Goal: Transaction & Acquisition: Download file/media

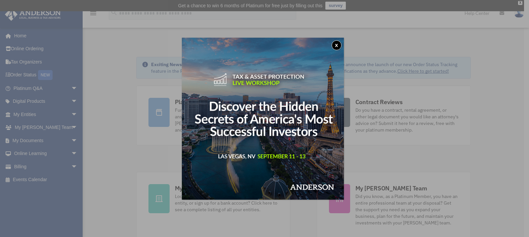
click at [339, 44] on button "x" at bounding box center [337, 45] width 10 height 10
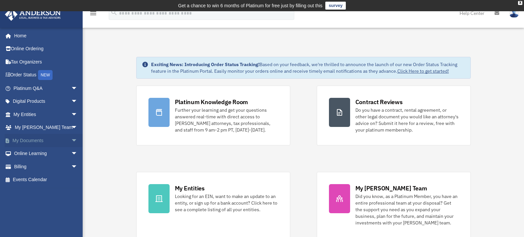
click at [31, 139] on link "My Documents arrow_drop_down" at bounding box center [46, 140] width 83 height 13
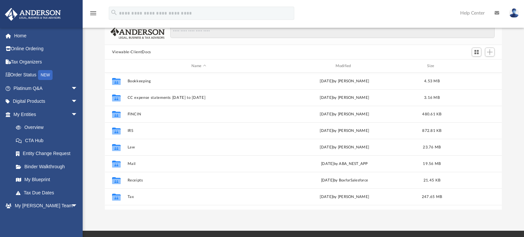
scroll to position [57, 0]
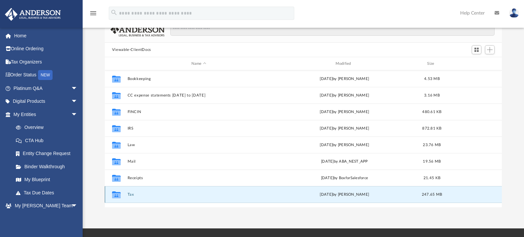
click at [132, 195] on button "Tax" at bounding box center [198, 195] width 143 height 4
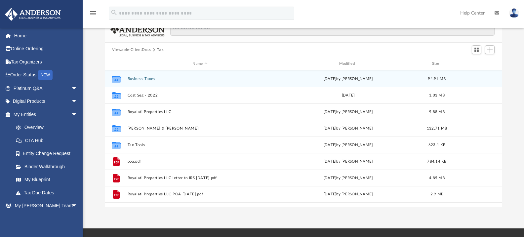
click at [138, 79] on button "Business Taxes" at bounding box center [199, 79] width 145 height 4
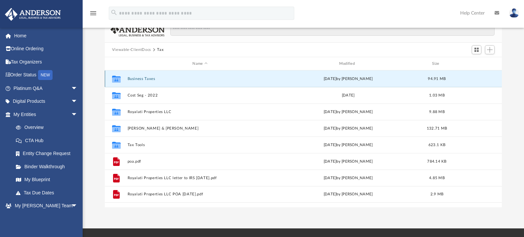
click at [138, 79] on button "Business Taxes" at bounding box center [199, 79] width 145 height 4
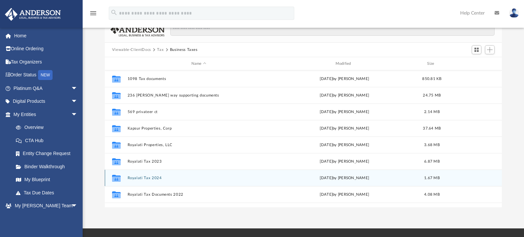
click at [153, 177] on button "Royalati Tax 2024" at bounding box center [198, 178] width 143 height 4
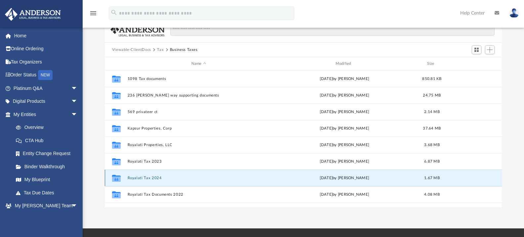
click at [153, 177] on button "Royalati Tax 2024" at bounding box center [198, 178] width 143 height 4
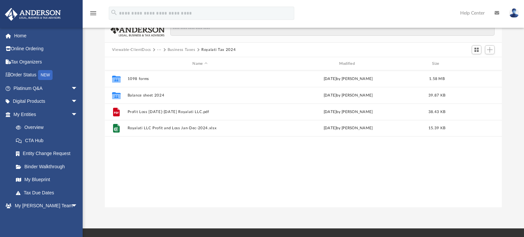
click at [181, 48] on button "Business Taxes" at bounding box center [182, 50] width 28 height 6
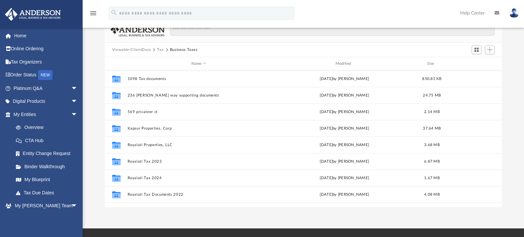
click at [158, 49] on button "Tax" at bounding box center [160, 50] width 7 height 6
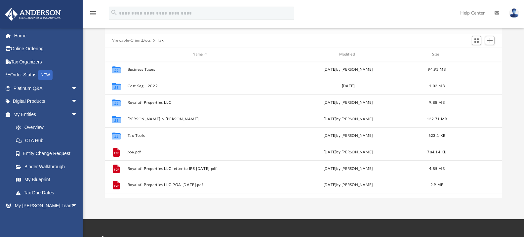
scroll to position [67, 0]
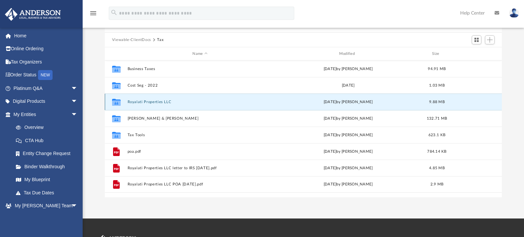
click at [158, 102] on button "Royalati Properties LLC" at bounding box center [199, 102] width 145 height 4
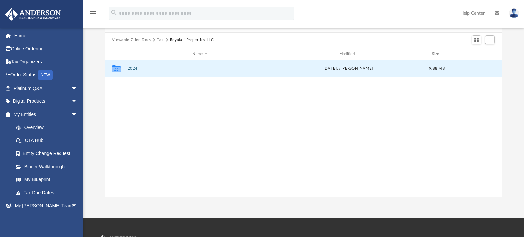
click at [134, 68] on button "2024" at bounding box center [199, 68] width 145 height 4
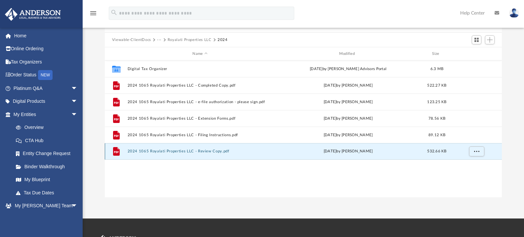
click at [163, 150] on button "2024 1065 Royalati Properties LLC - Review Copy.pdf" at bounding box center [199, 151] width 145 height 4
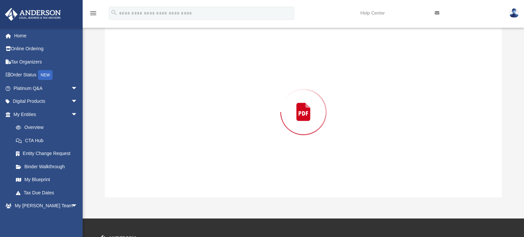
click at [163, 150] on div "Preview" at bounding box center [304, 112] width 398 height 171
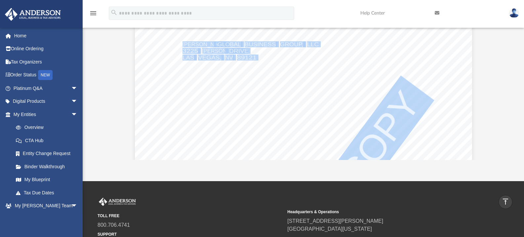
scroll to position [0, 0]
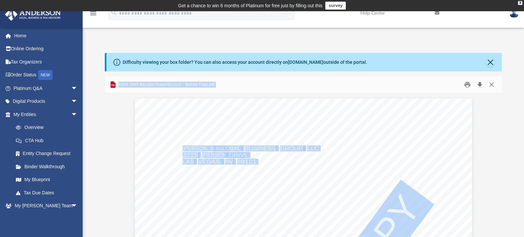
click at [479, 84] on button "Download" at bounding box center [480, 85] width 12 height 10
click at [490, 62] on button "Close" at bounding box center [490, 62] width 9 height 9
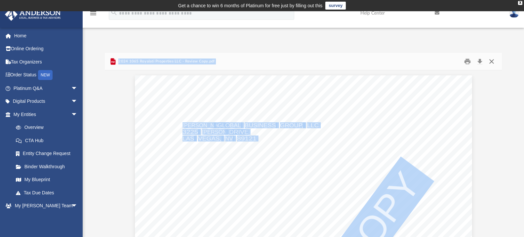
click at [490, 62] on button "Close" at bounding box center [492, 62] width 12 height 10
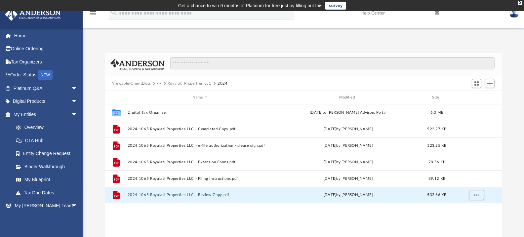
click at [180, 83] on button "Royalati Properties LLC" at bounding box center [190, 84] width 44 height 6
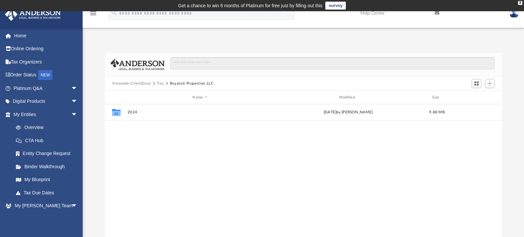
click at [160, 83] on button "Tax" at bounding box center [160, 84] width 7 height 6
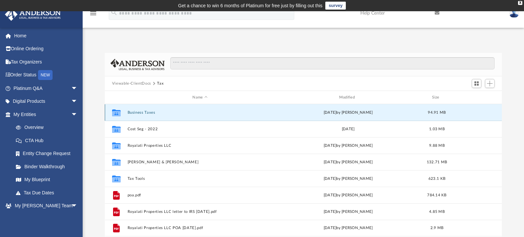
click at [138, 112] on button "Business Taxes" at bounding box center [199, 112] width 145 height 4
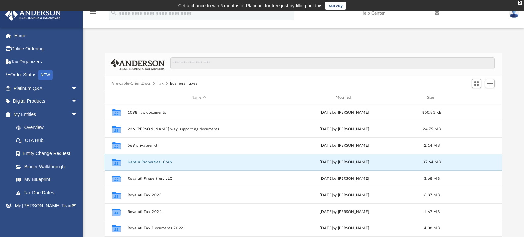
click at [156, 162] on button "Kapsur Properties, Corp" at bounding box center [198, 162] width 143 height 4
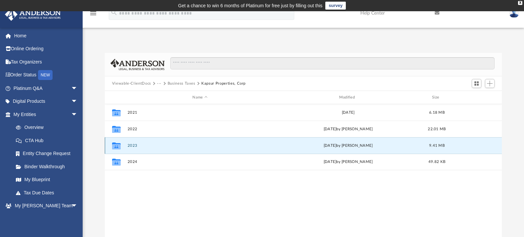
click at [132, 146] on button "2023" at bounding box center [199, 146] width 145 height 4
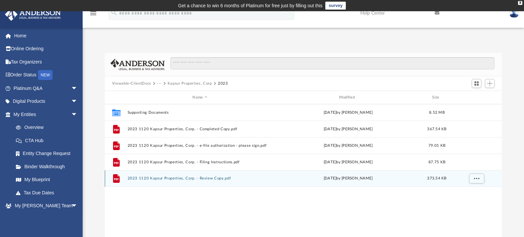
click at [203, 178] on button "2023 1120 Kapsur Properties, Corp. - Review Copy.pdf" at bounding box center [199, 178] width 145 height 4
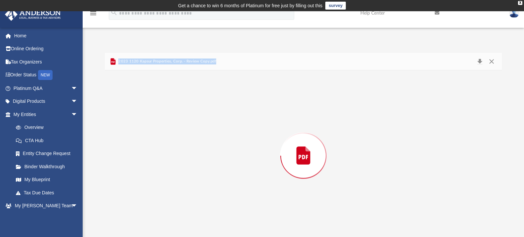
scroll to position [4, 0]
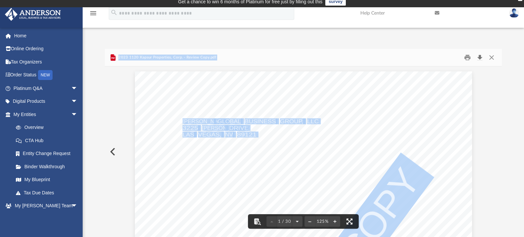
click at [479, 57] on button "Download" at bounding box center [480, 58] width 12 height 10
click at [492, 58] on button "Close" at bounding box center [492, 58] width 12 height 10
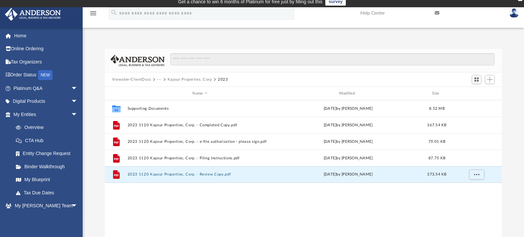
click at [157, 79] on button "···" at bounding box center [159, 80] width 4 height 6
click at [163, 90] on li "Tax" at bounding box center [174, 91] width 27 height 7
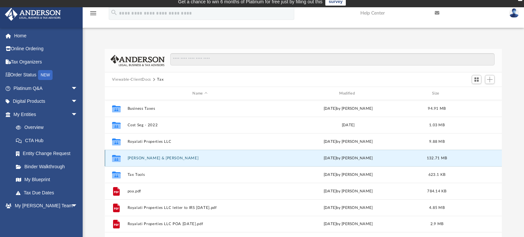
click at [150, 158] on button "[PERSON_NAME] & [PERSON_NAME]" at bounding box center [199, 158] width 145 height 4
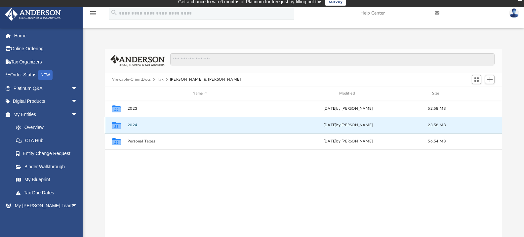
click at [134, 125] on button "2024" at bounding box center [199, 125] width 145 height 4
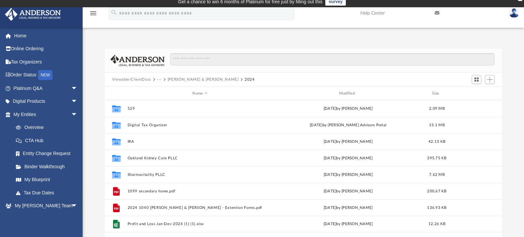
click at [185, 80] on button "[PERSON_NAME] & [PERSON_NAME]" at bounding box center [203, 80] width 71 height 6
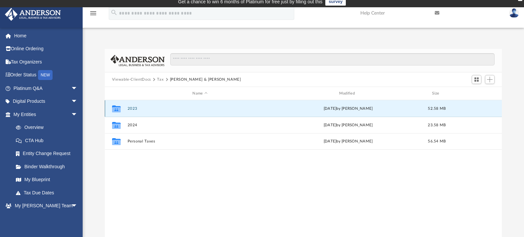
click at [132, 108] on button "2023" at bounding box center [199, 109] width 145 height 4
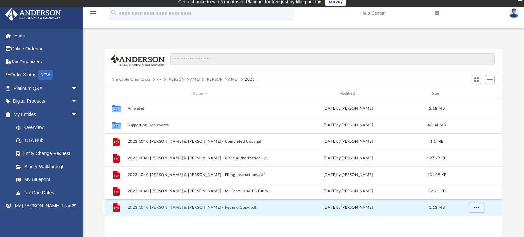
click at [216, 206] on button "2023 1040 [PERSON_NAME] & [PERSON_NAME] - Review Copy.pdf" at bounding box center [199, 207] width 145 height 4
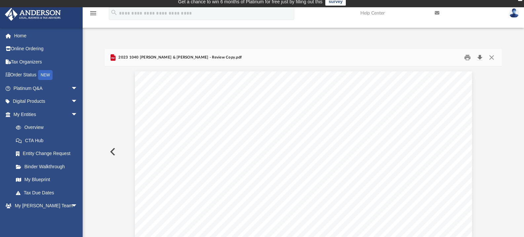
click at [479, 57] on button "Download" at bounding box center [480, 58] width 12 height 10
